Goal: Task Accomplishment & Management: Use online tool/utility

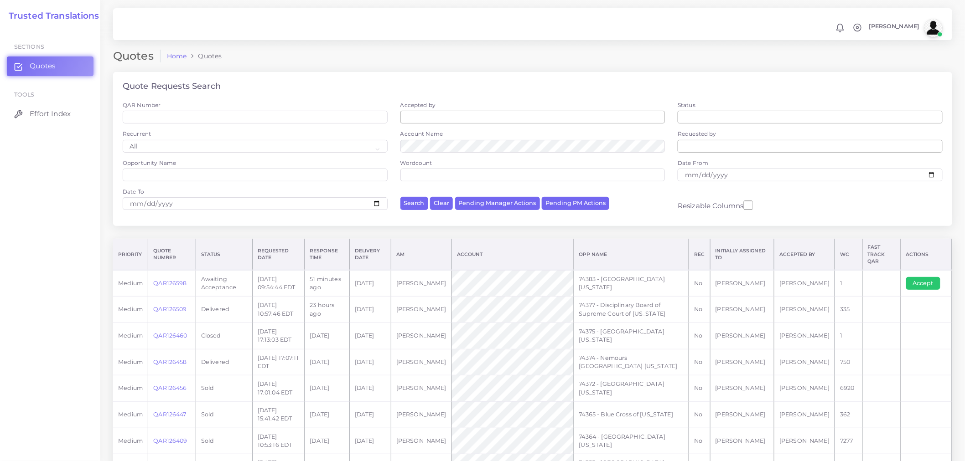
scroll to position [468, 0]
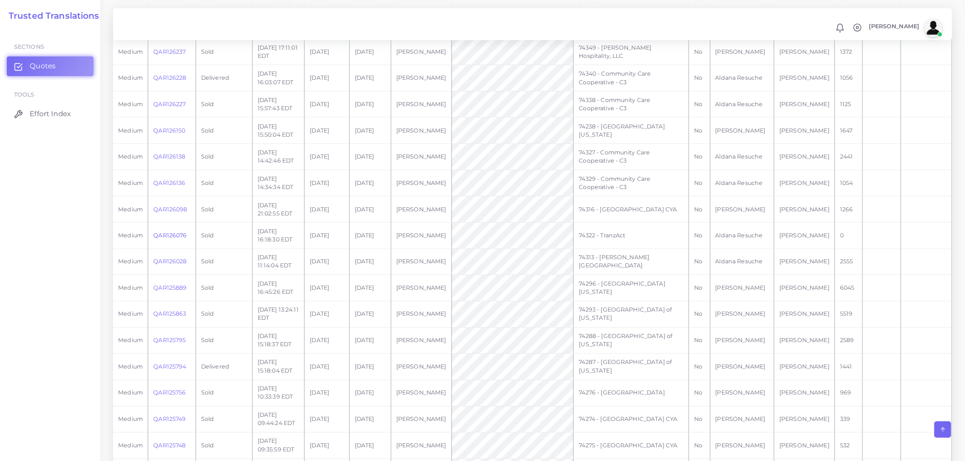
click at [175, 232] on link "QAR126076" at bounding box center [169, 235] width 33 height 7
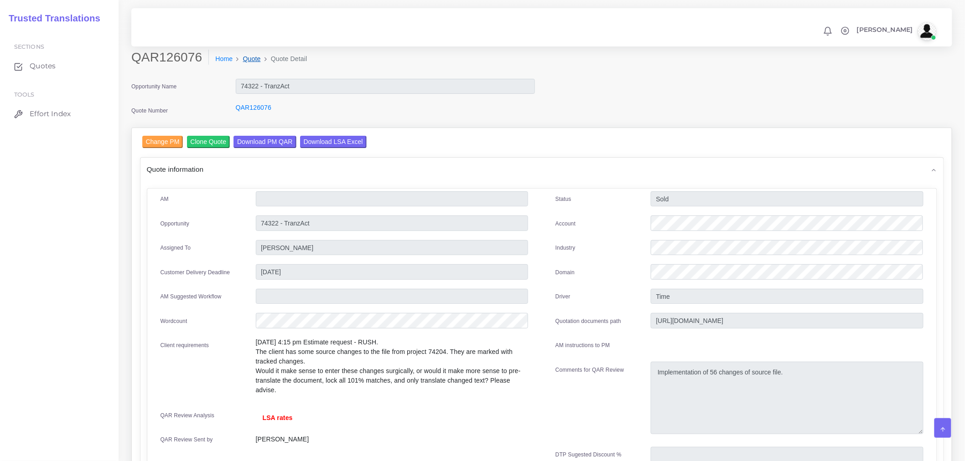
click at [249, 60] on link "Quote" at bounding box center [252, 59] width 18 height 10
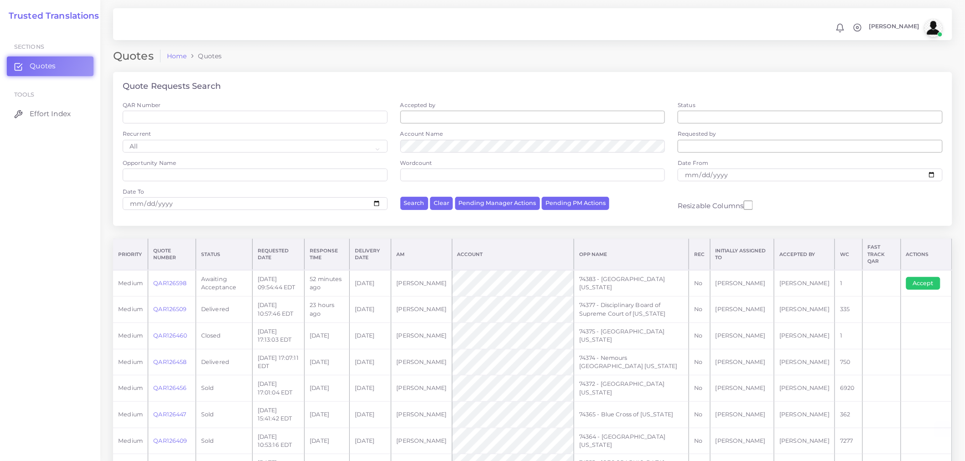
scroll to position [468, 0]
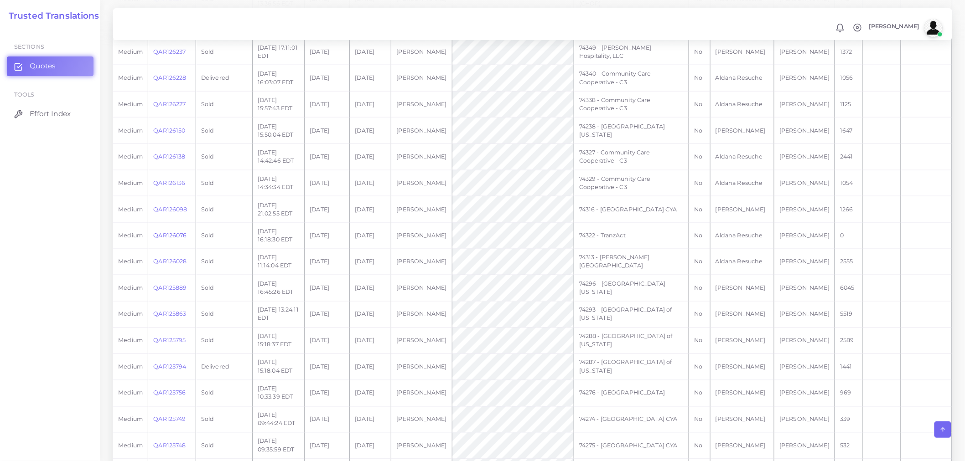
click at [178, 232] on link "QAR126076" at bounding box center [169, 235] width 33 height 7
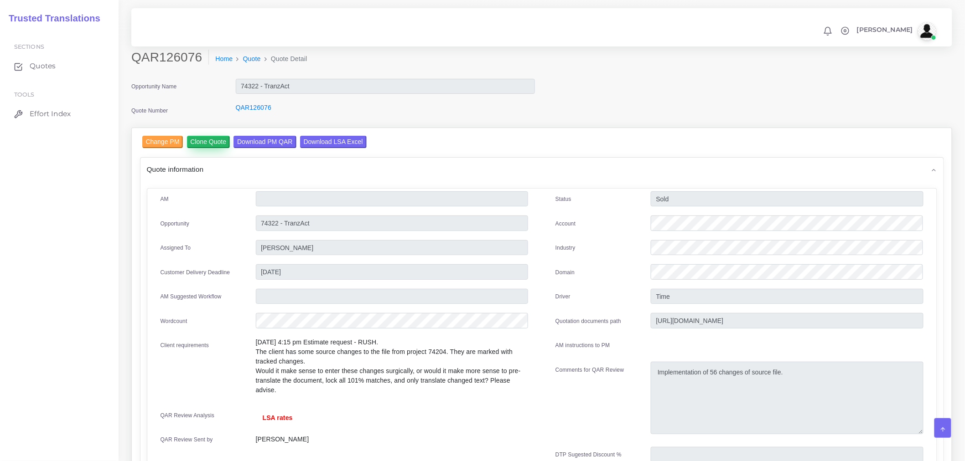
click at [204, 138] on input "Clone Quote" at bounding box center [208, 142] width 43 height 12
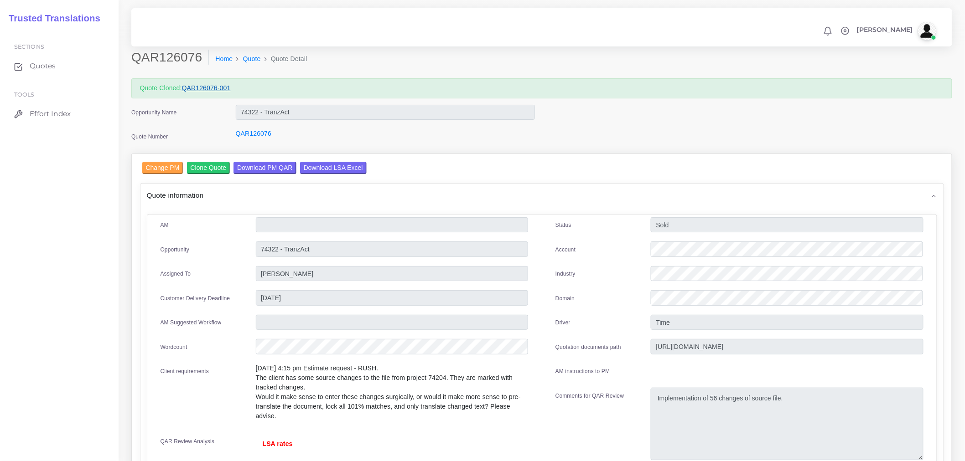
click at [208, 86] on link "QAR126076-001" at bounding box center [206, 87] width 49 height 7
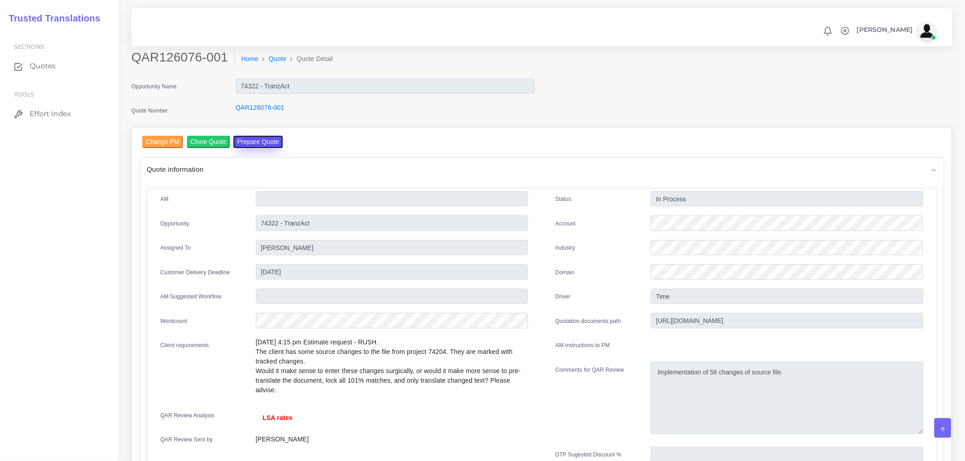
click at [251, 145] on button "Prepare Quote" at bounding box center [257, 142] width 49 height 12
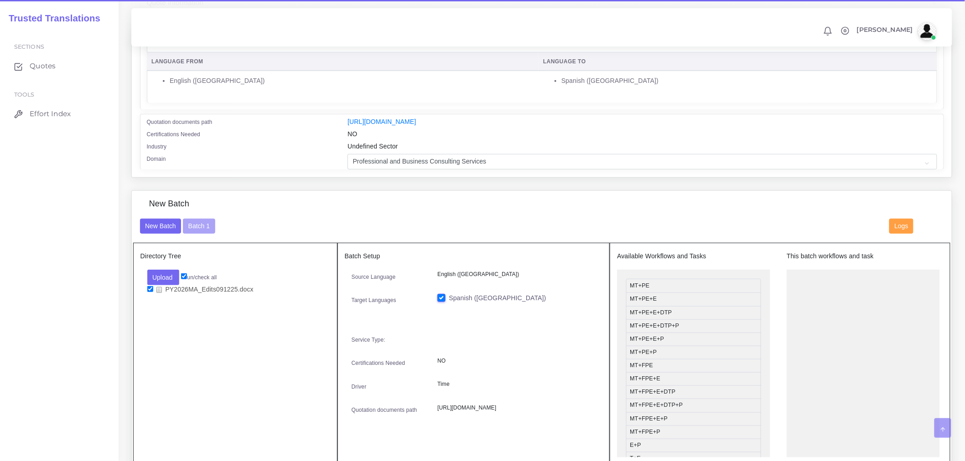
scroll to position [202, 0]
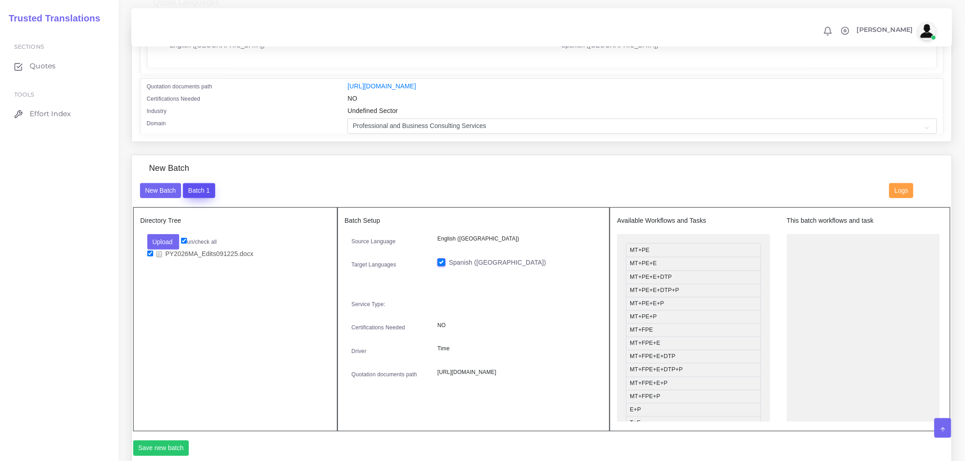
click at [196, 199] on button "Batch 1" at bounding box center [199, 190] width 32 height 15
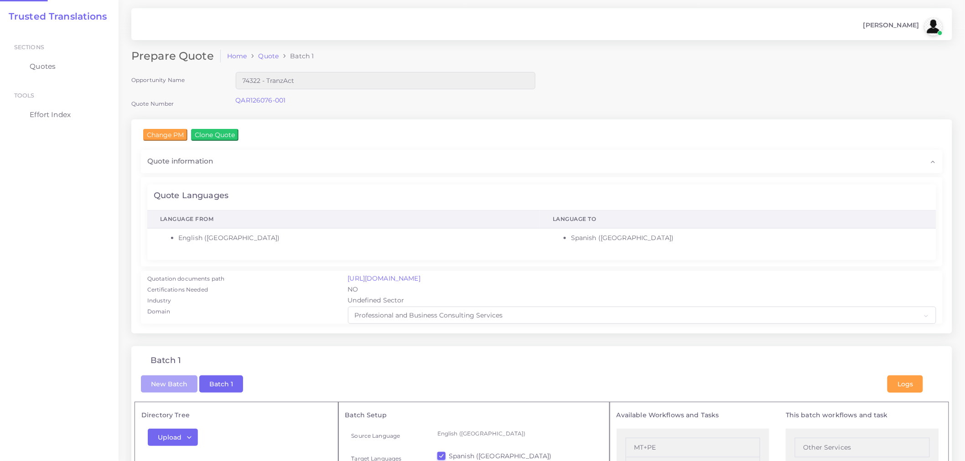
checkbox input "true"
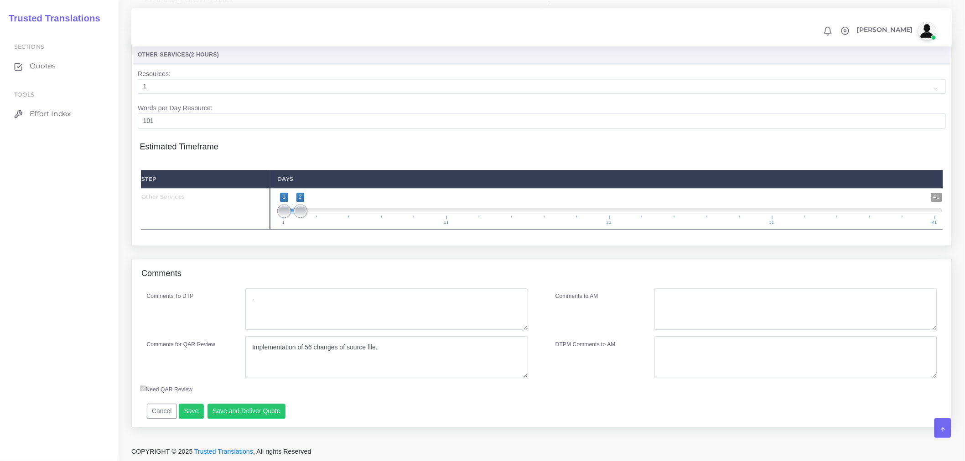
scroll to position [808, 0]
click at [423, 349] on textarea "Implementation of 56 changes of source file." at bounding box center [386, 357] width 283 height 42
type textarea "Implementation of 56 changes of source file. Another round of changes was added."
click at [253, 413] on button "Save and Deliver Quote" at bounding box center [246, 410] width 78 height 15
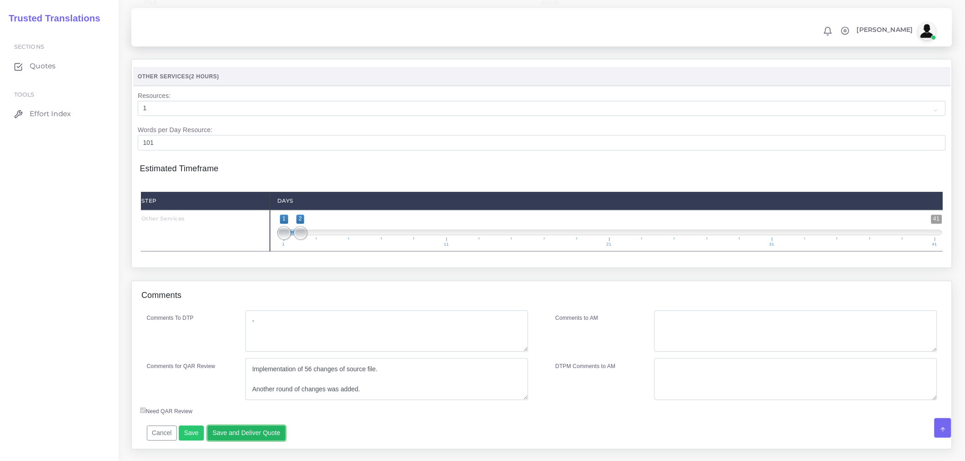
scroll to position [456, 0]
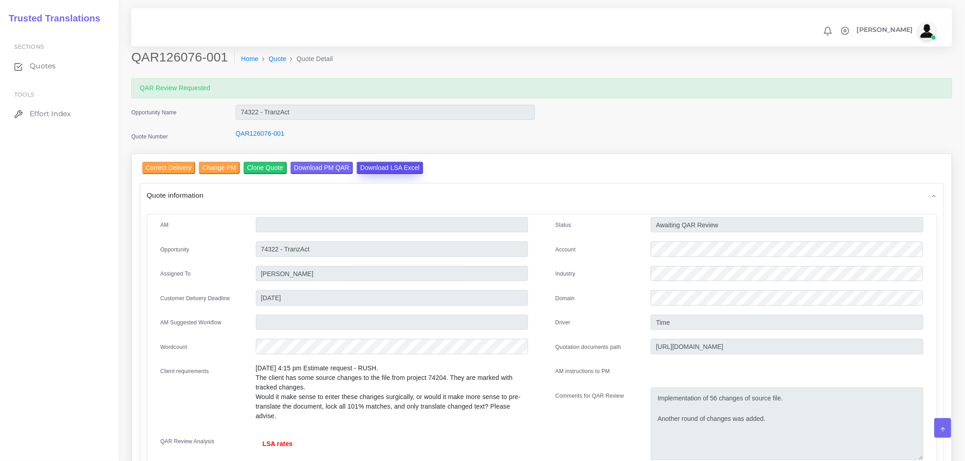
click at [387, 170] on input "Download LSA Excel" at bounding box center [389, 168] width 67 height 12
